Goal: Information Seeking & Learning: Learn about a topic

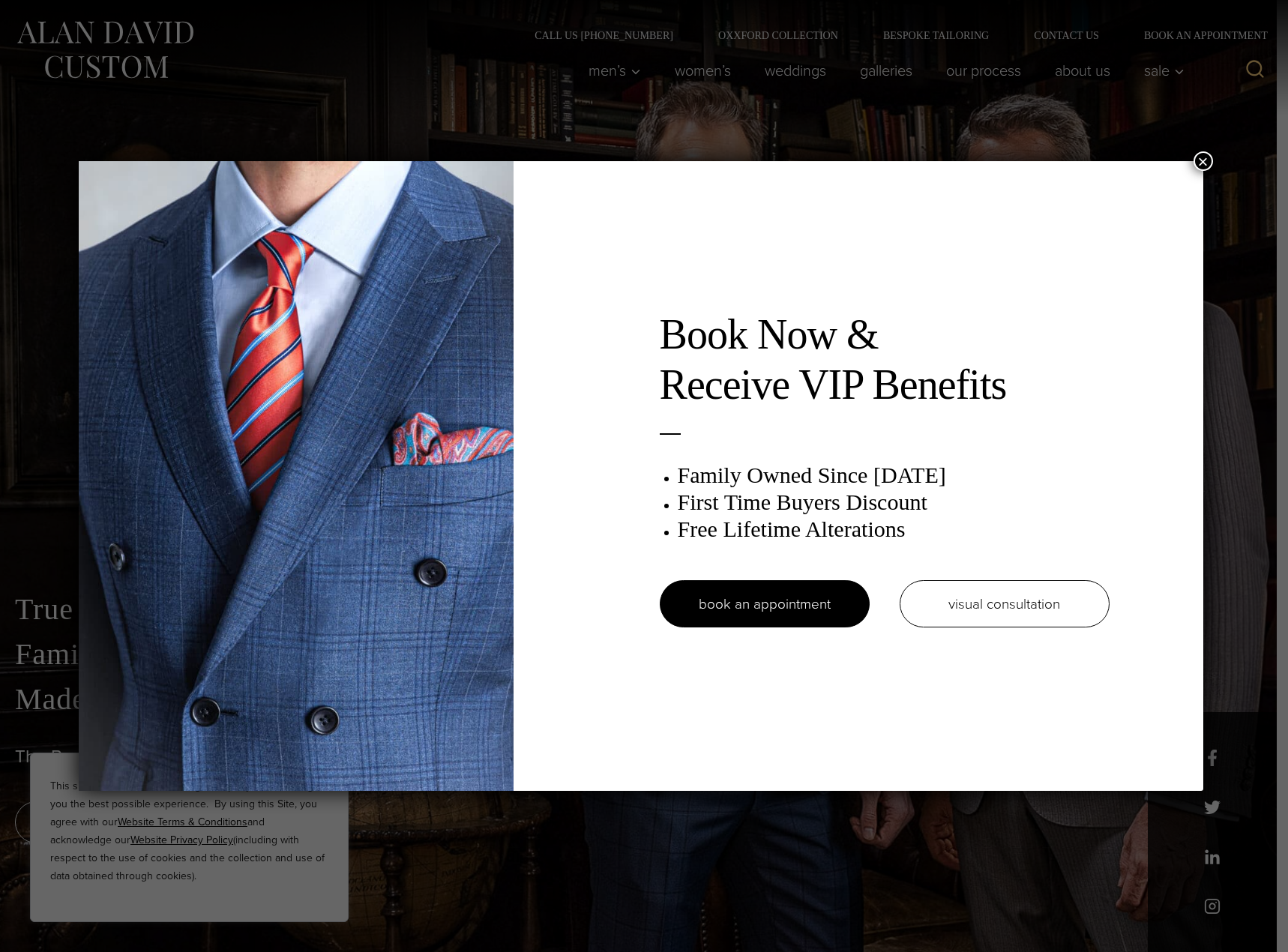
click at [1211, 152] on button "×" at bounding box center [1203, 161] width 20 height 20
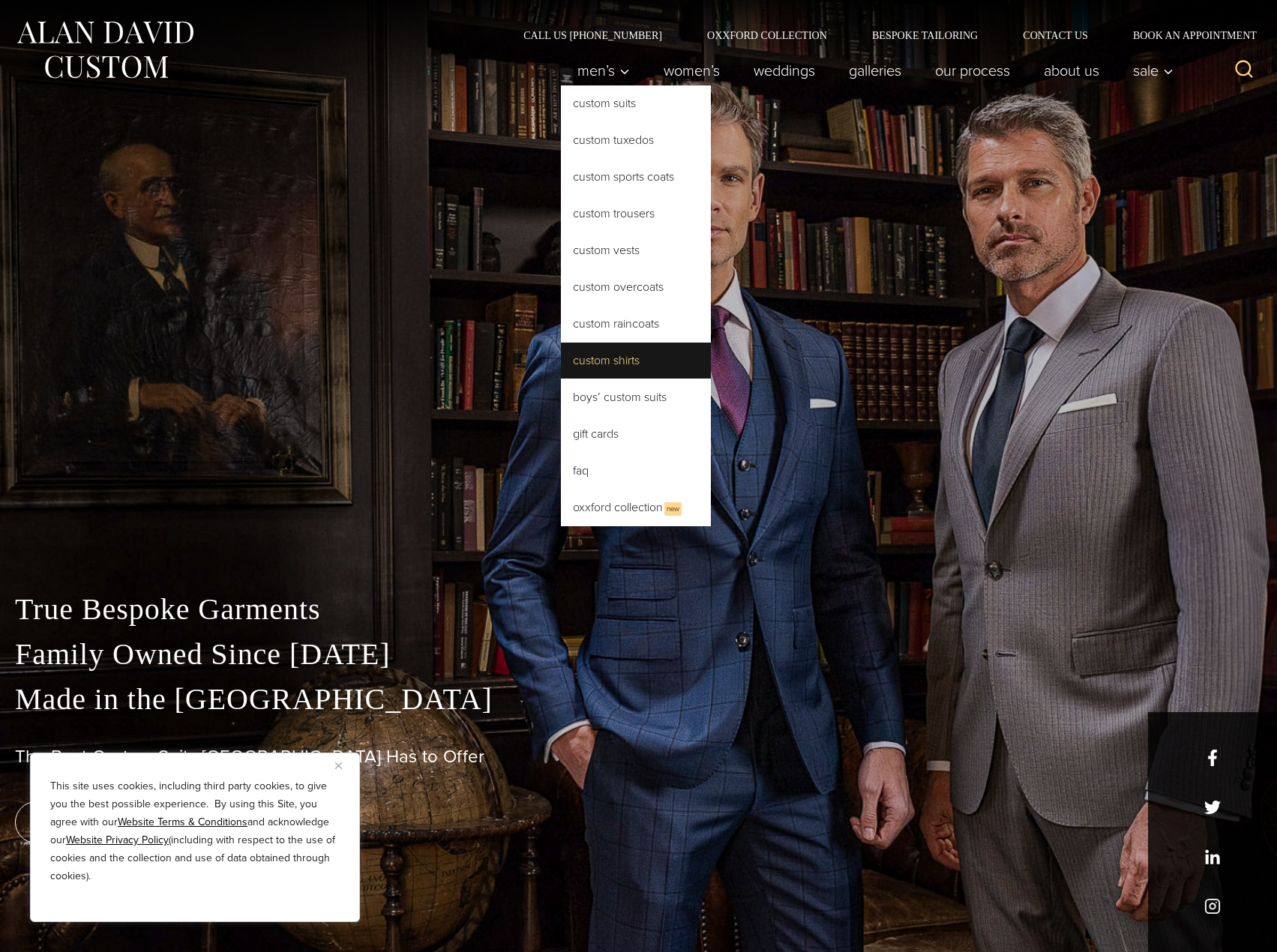
click at [618, 362] on link "Custom Shirts" at bounding box center [636, 360] width 150 height 36
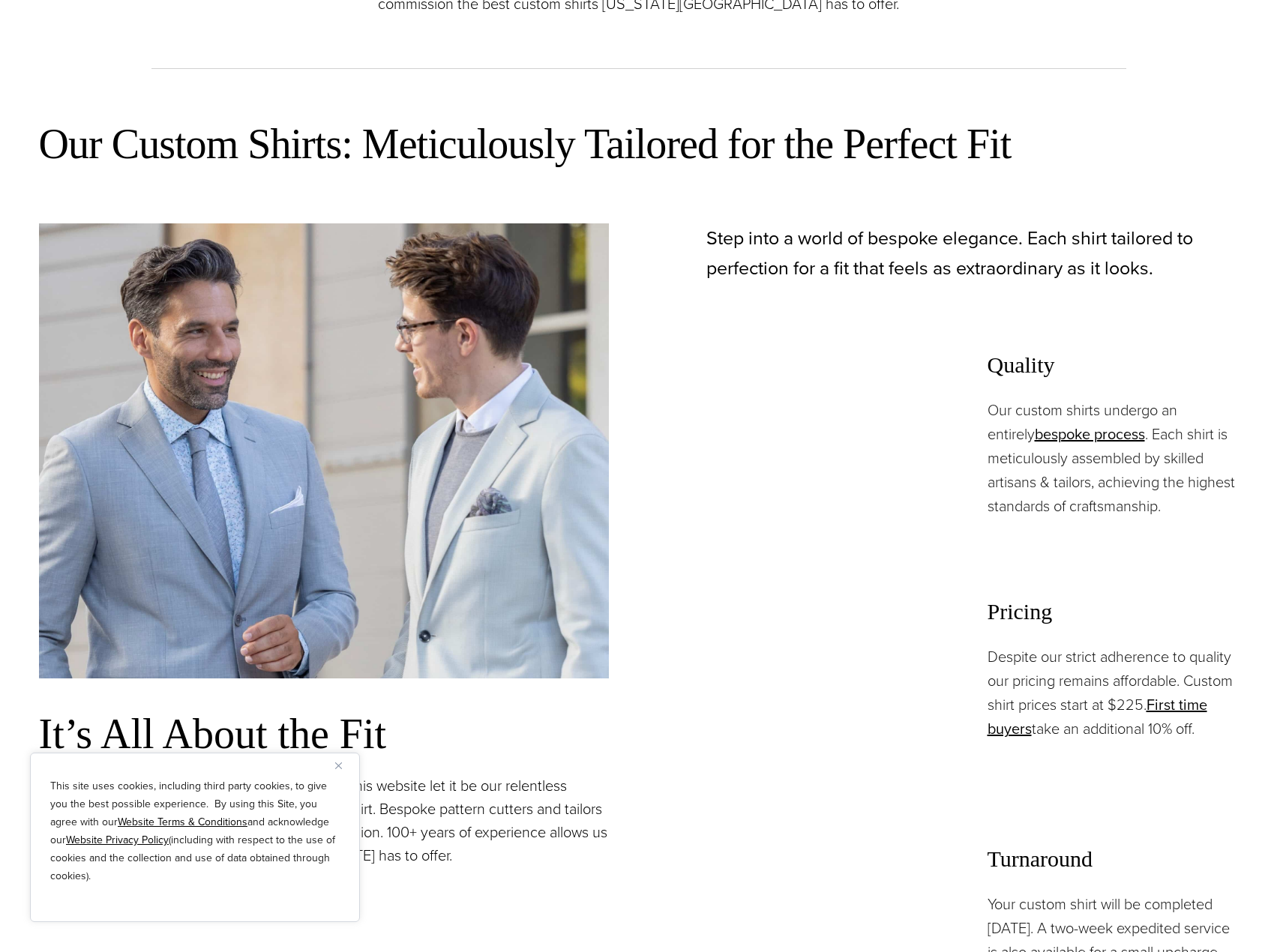
scroll to position [1124, 0]
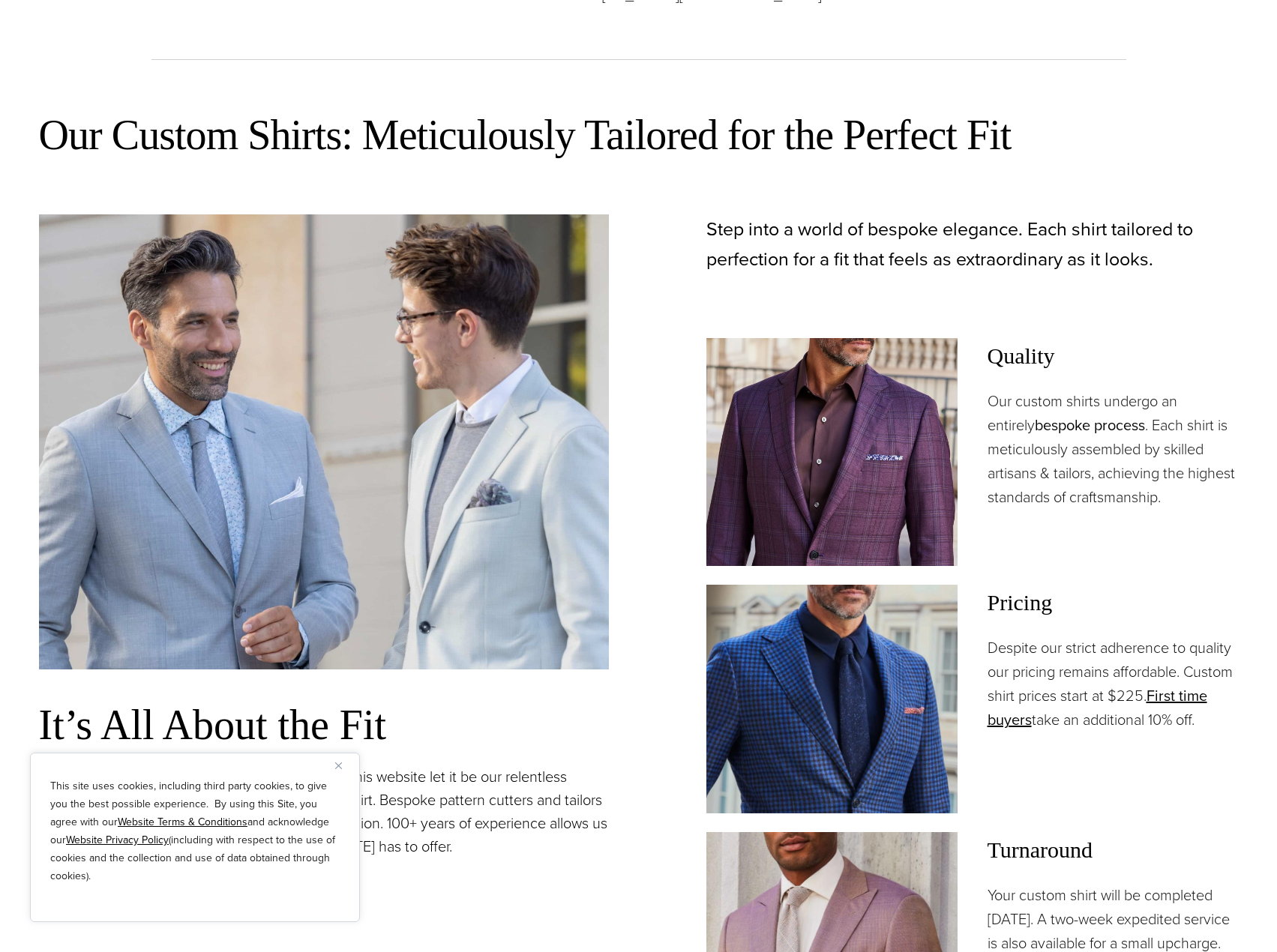
click at [1041, 420] on link "bespoke process" at bounding box center [1090, 425] width 110 height 22
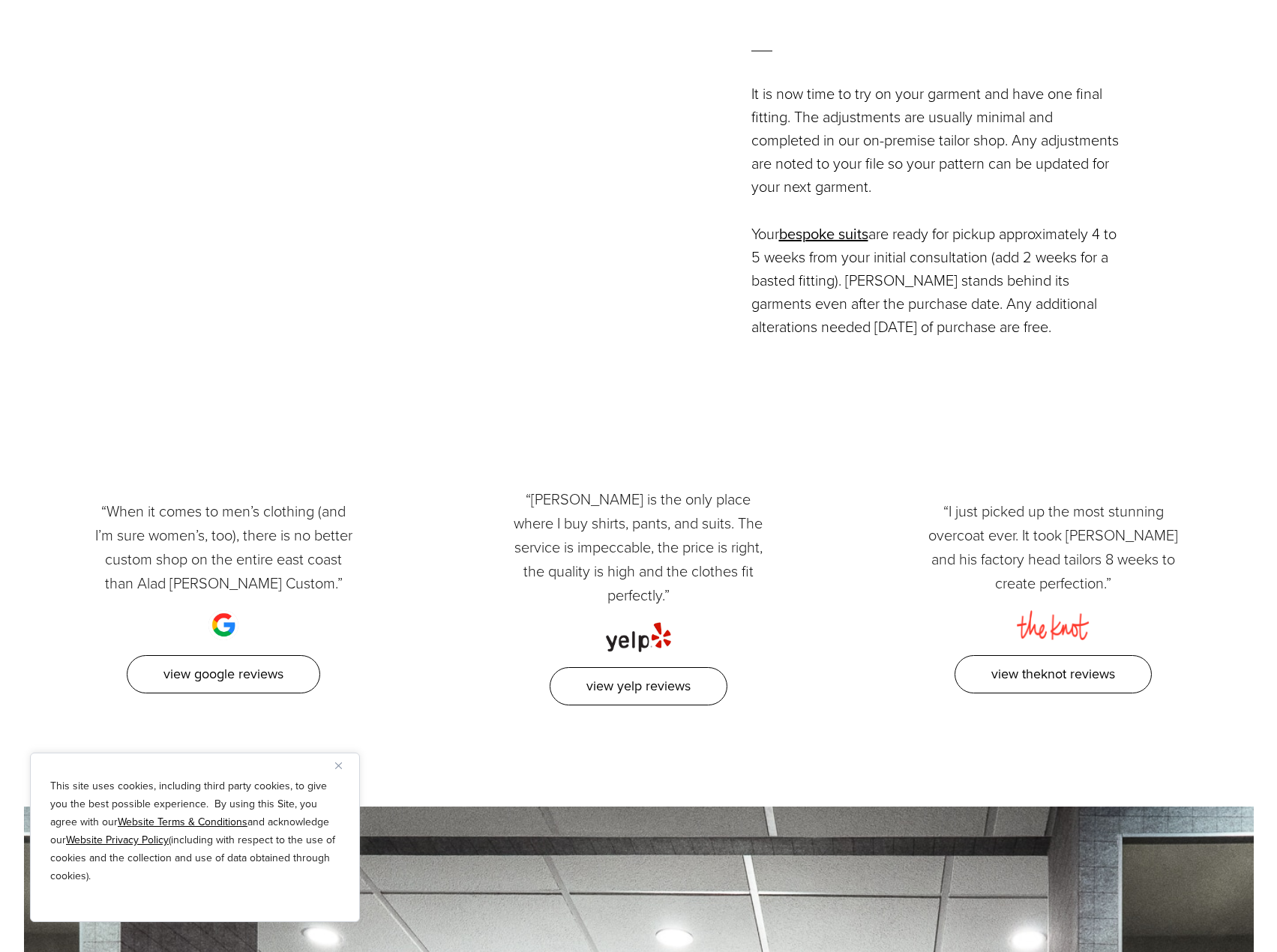
scroll to position [4122, 0]
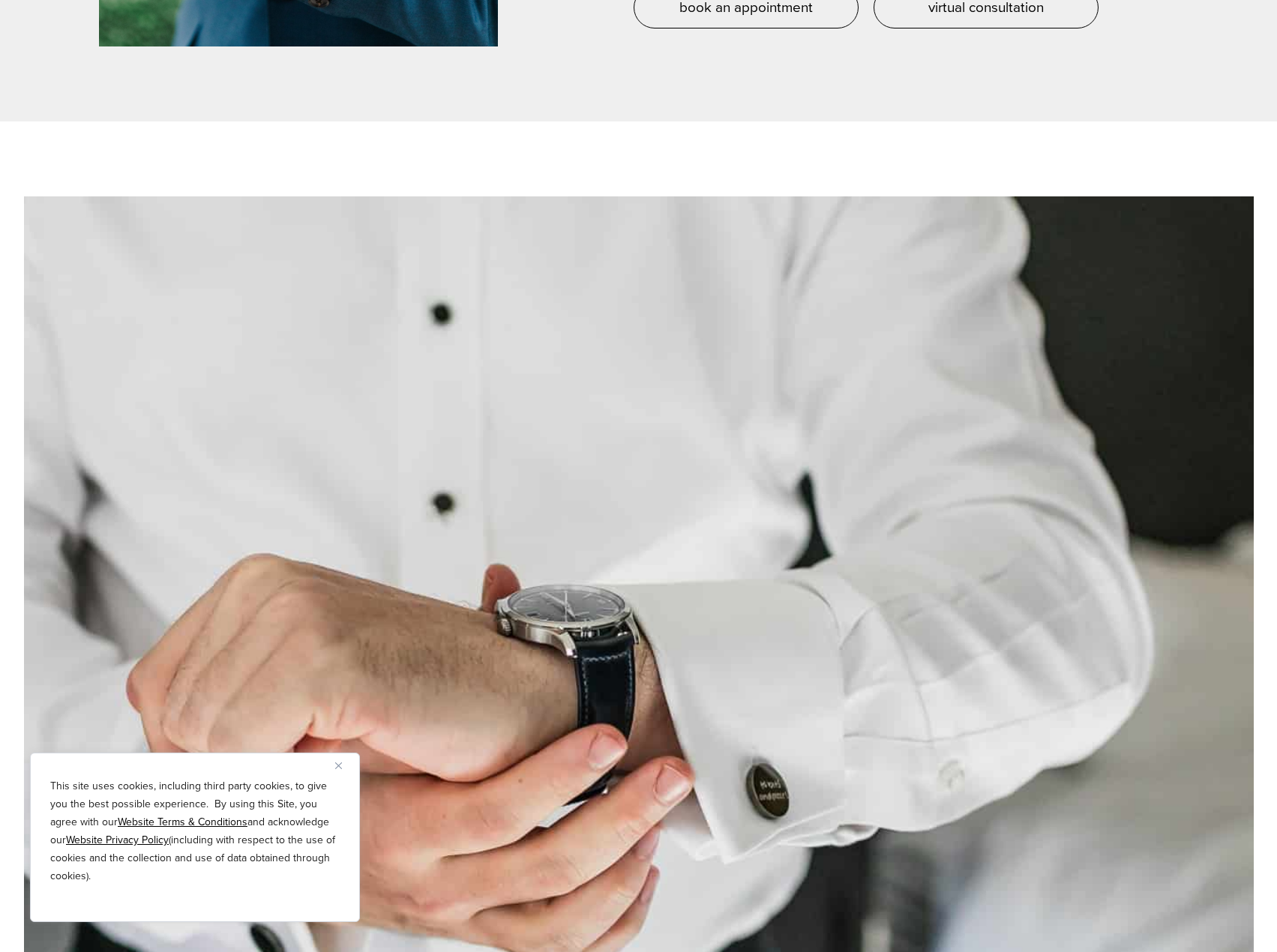
scroll to position [7570, 0]
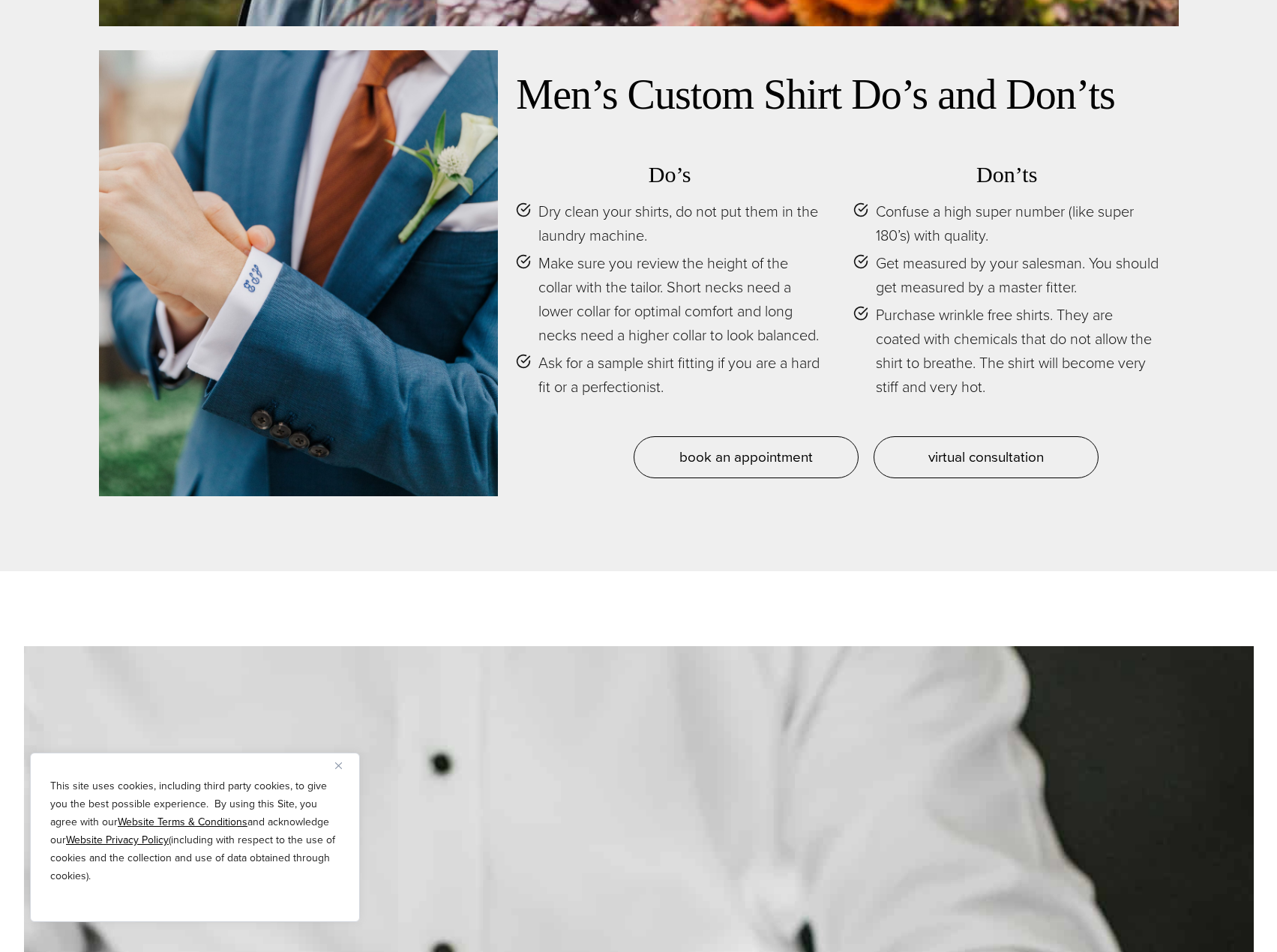
click at [1162, 323] on div "Men’s Custom Shirt Do’s and Don’ts Do’s Dry clean your shirts, do not put them …" at bounding box center [838, 273] width 681 height 446
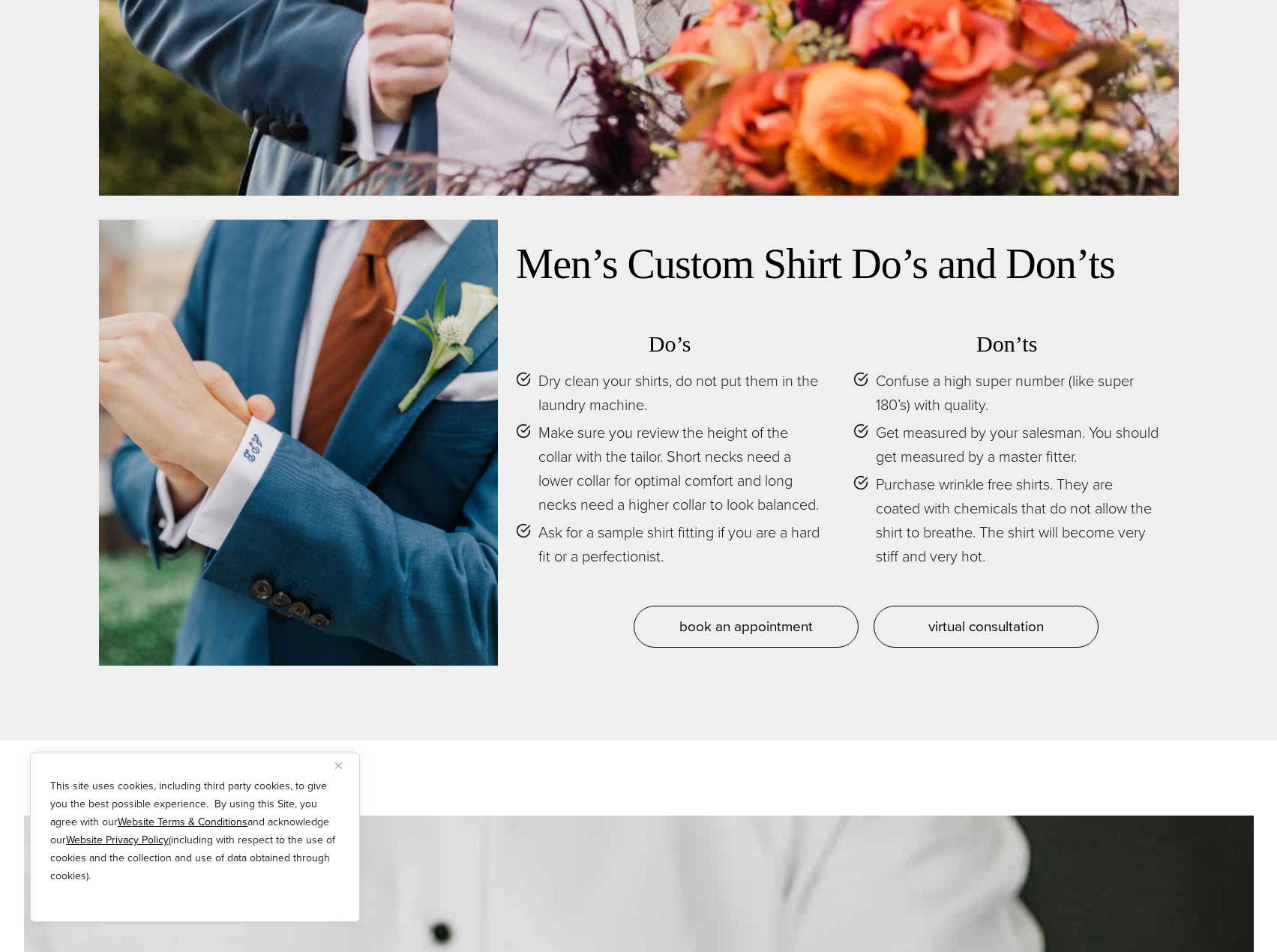
scroll to position [7046, 0]
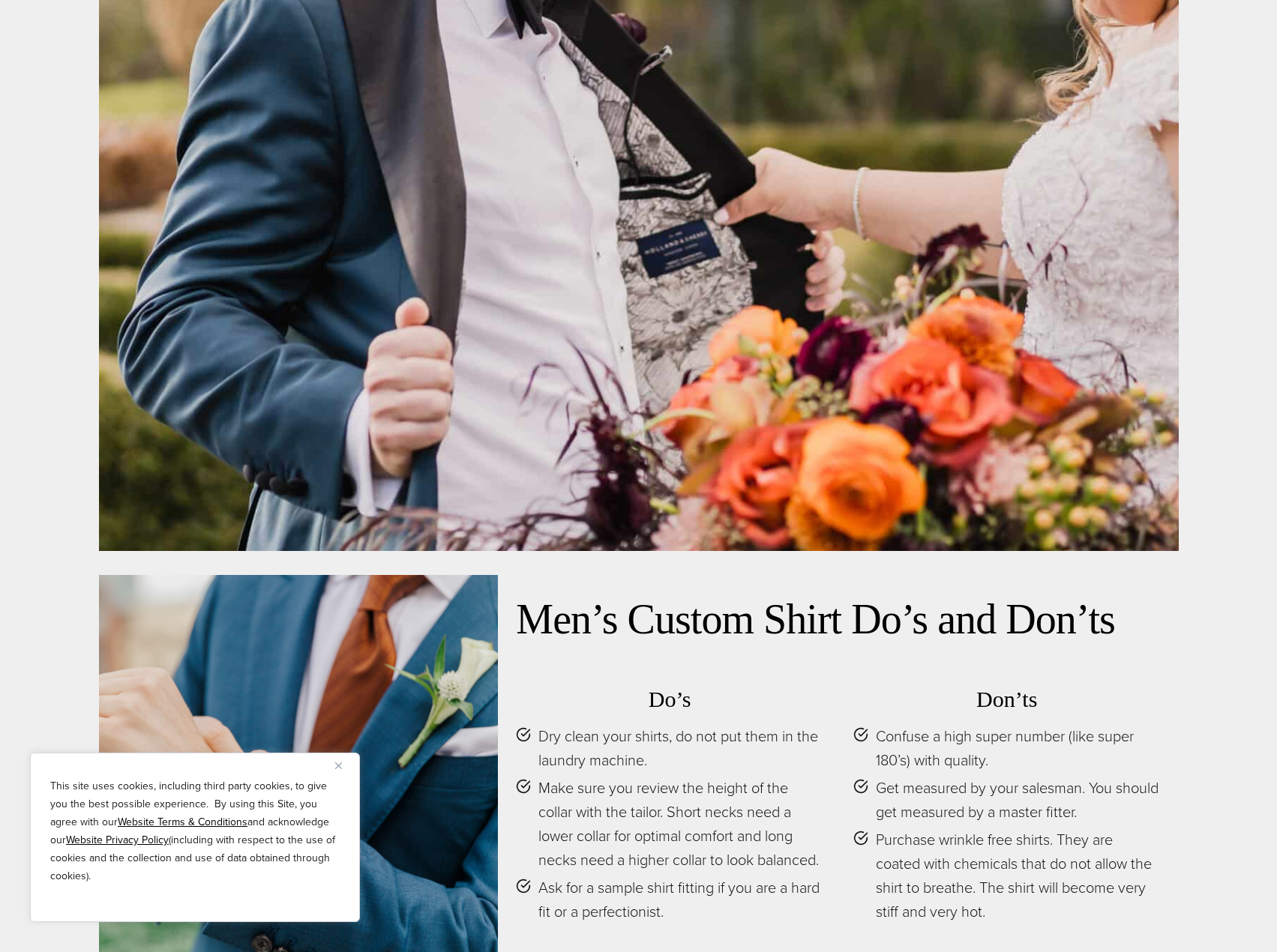
click at [431, 305] on div at bounding box center [639, 75] width 1080 height 952
